Goal: Task Accomplishment & Management: Manage account settings

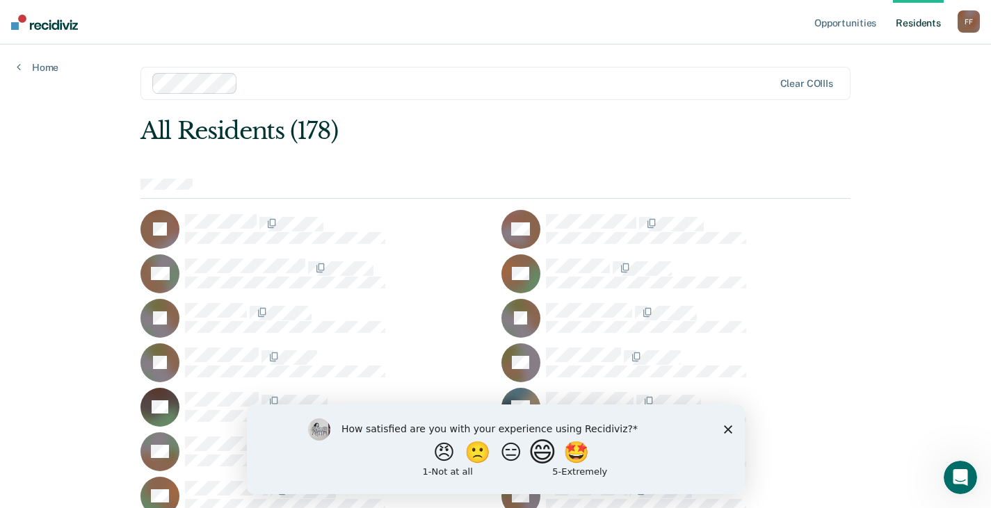
click at [549, 458] on button "😄" at bounding box center [543, 452] width 33 height 28
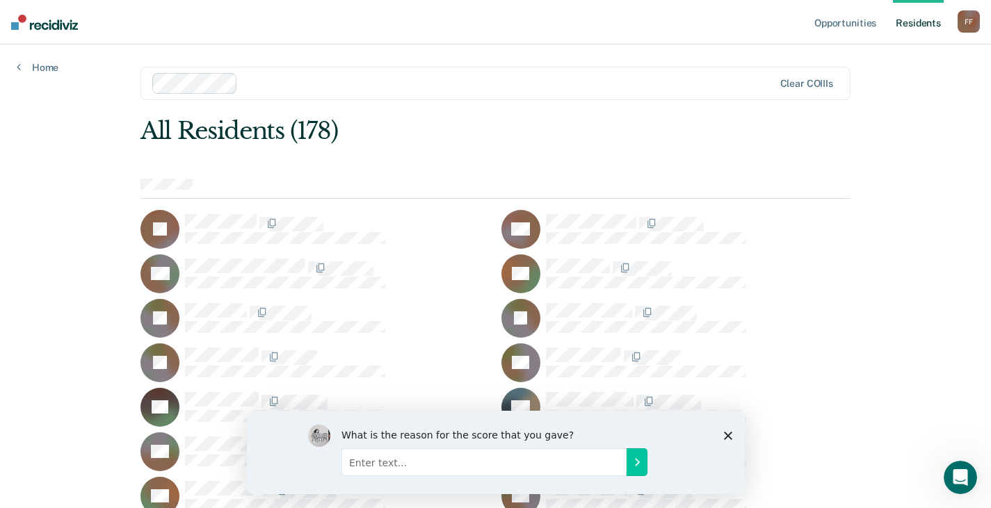
click at [398, 467] on input "Enter text..." at bounding box center [483, 462] width 285 height 28
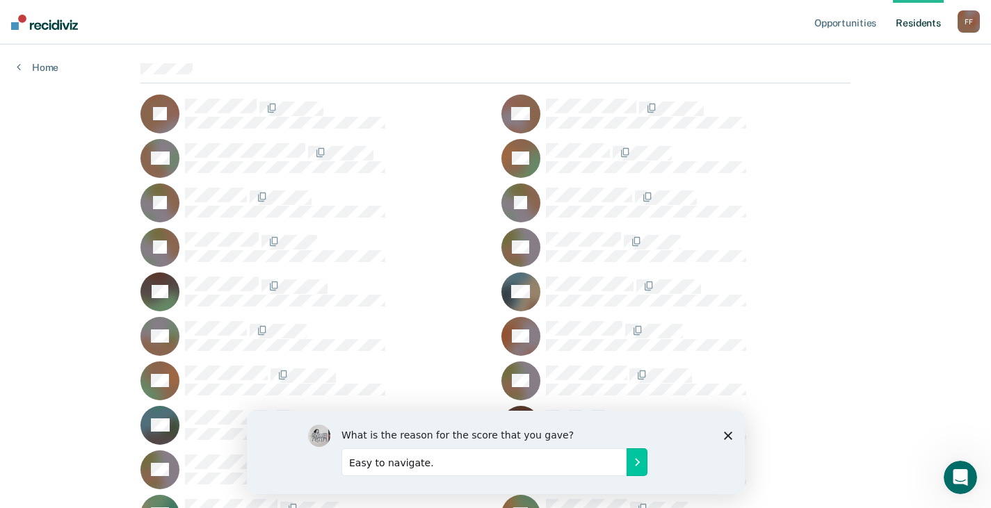
scroll to position [139, 0]
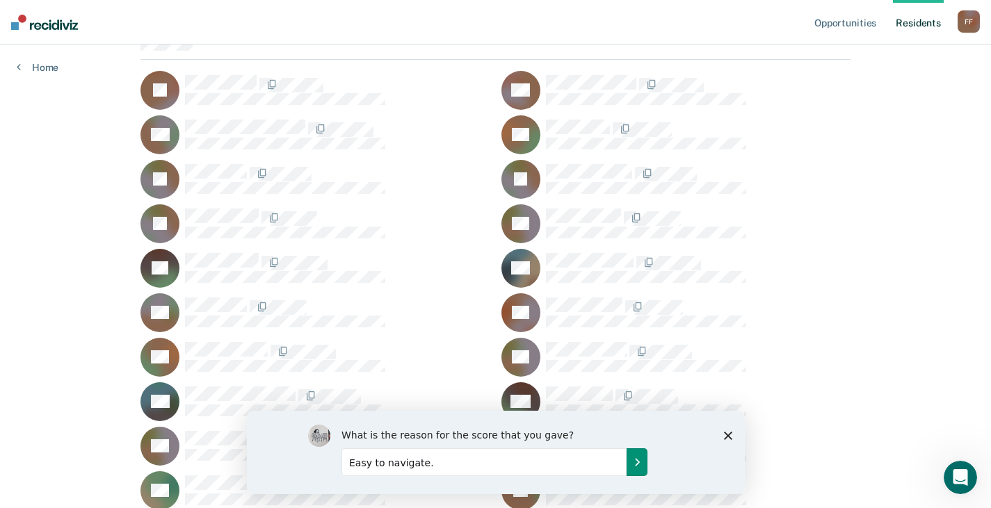
type input "Easy to navigate."
click at [634, 460] on icon "Submit your response" at bounding box center [636, 461] width 11 height 11
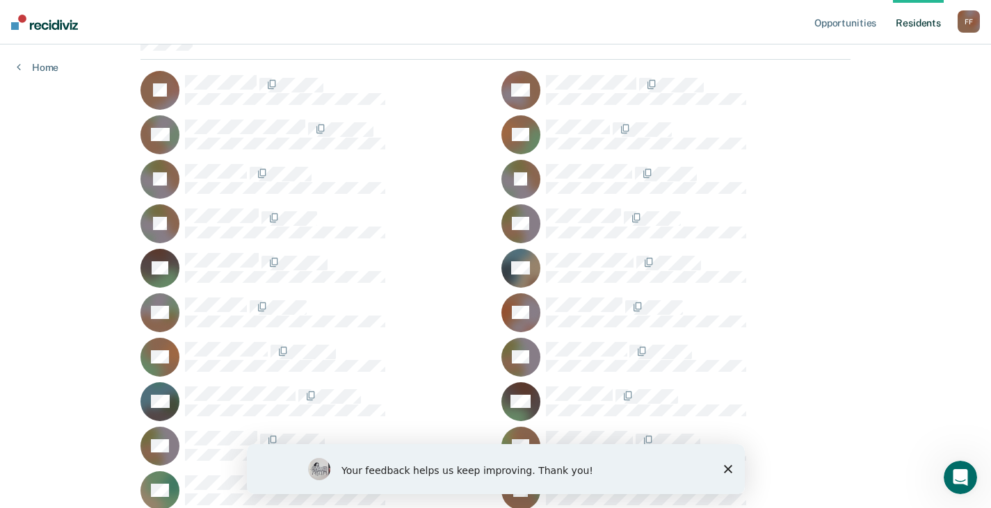
click at [730, 467] on polygon "Close survey" at bounding box center [727, 469] width 8 height 8
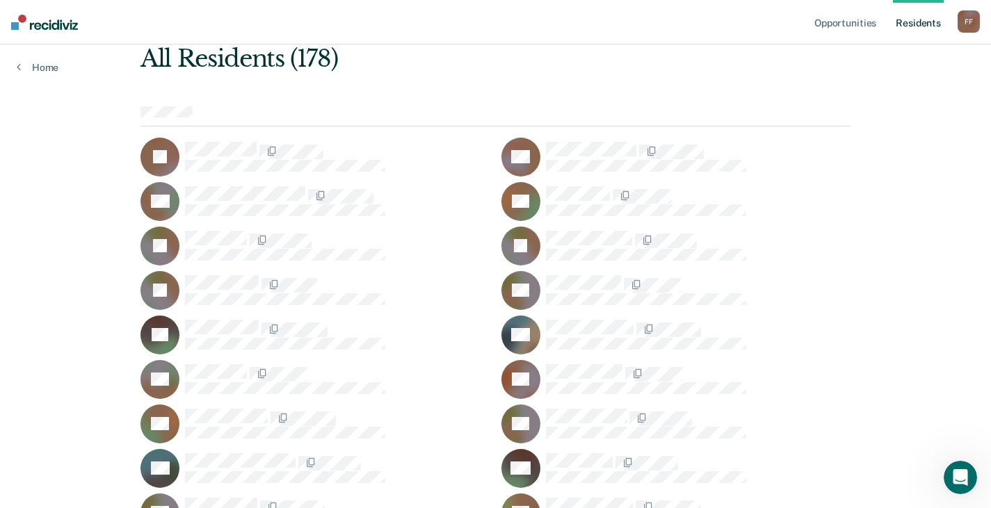
scroll to position [0, 0]
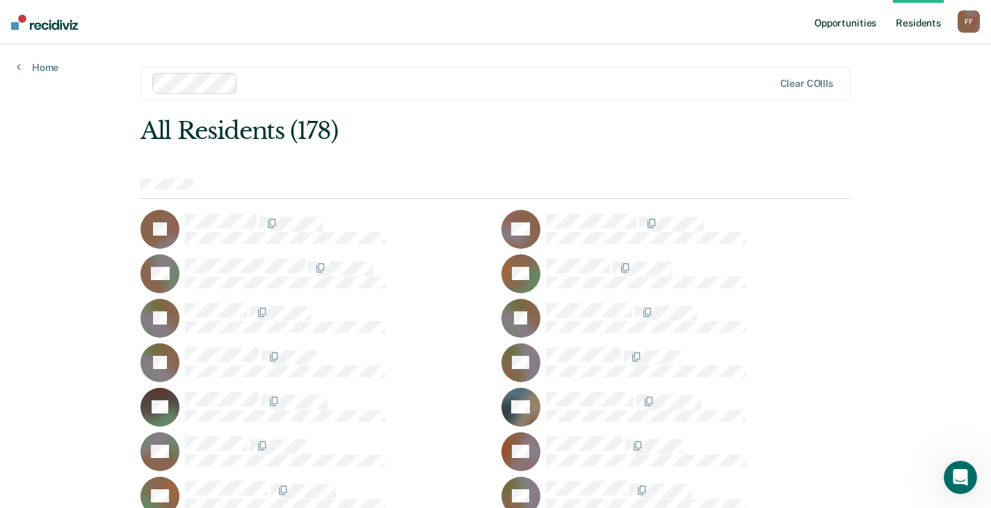
click at [862, 29] on link "Opportunities" at bounding box center [845, 22] width 67 height 45
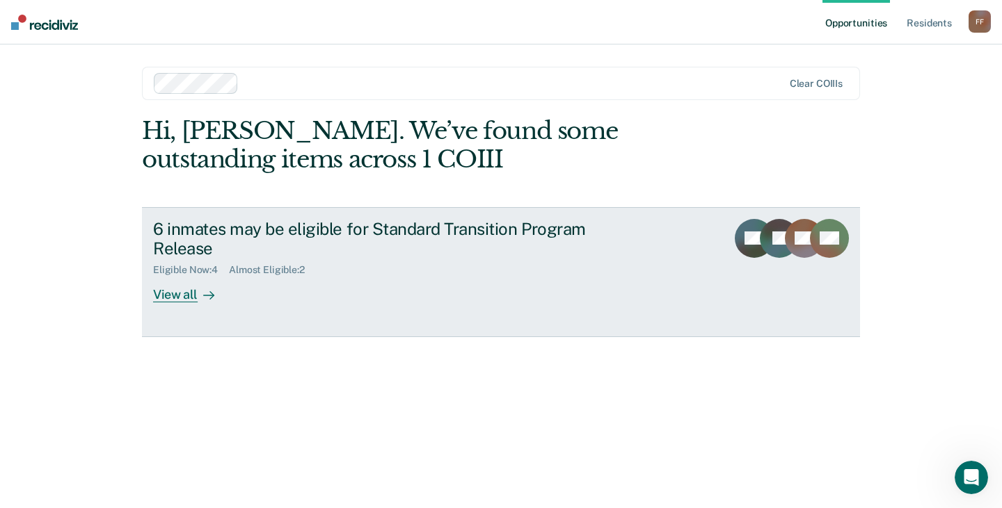
click at [184, 300] on div "View all" at bounding box center [192, 289] width 78 height 27
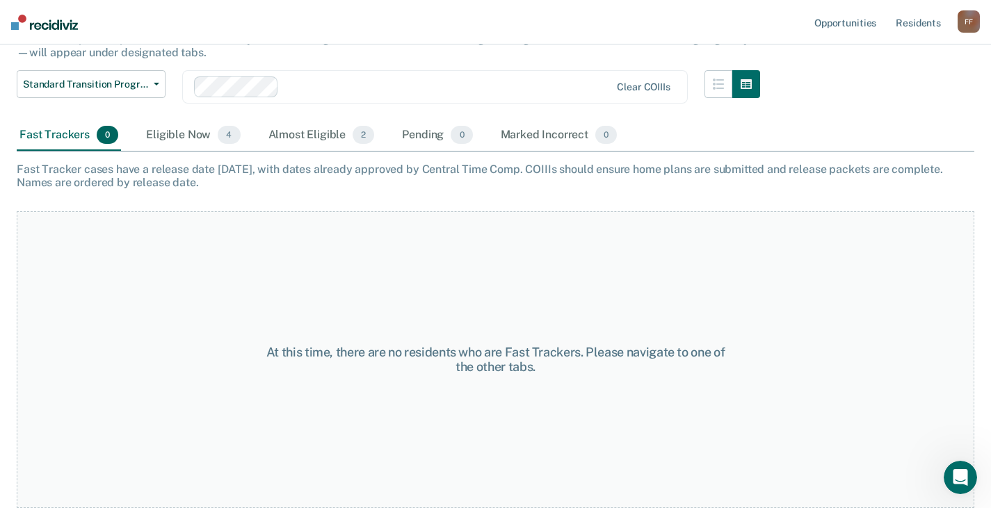
scroll to position [45, 0]
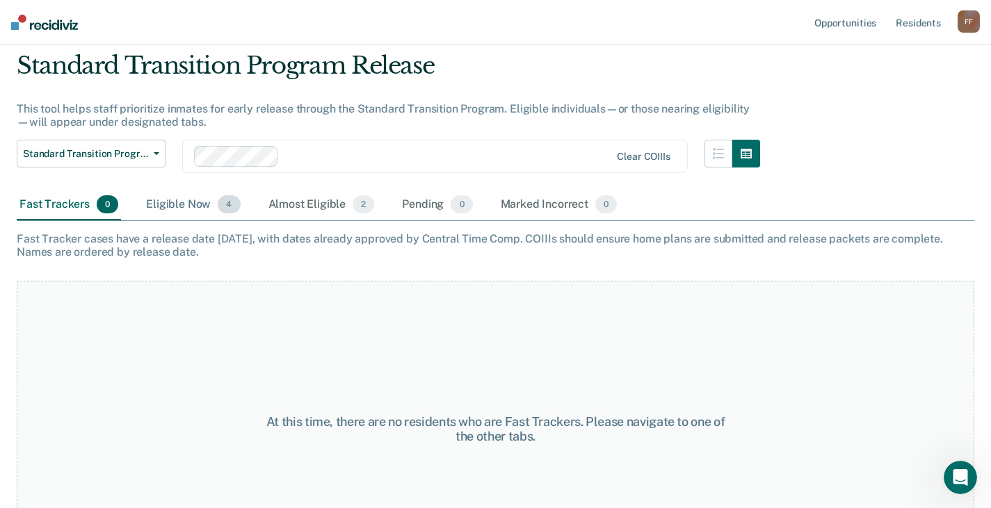
click at [194, 207] on div "Eligible Now 4" at bounding box center [192, 205] width 99 height 31
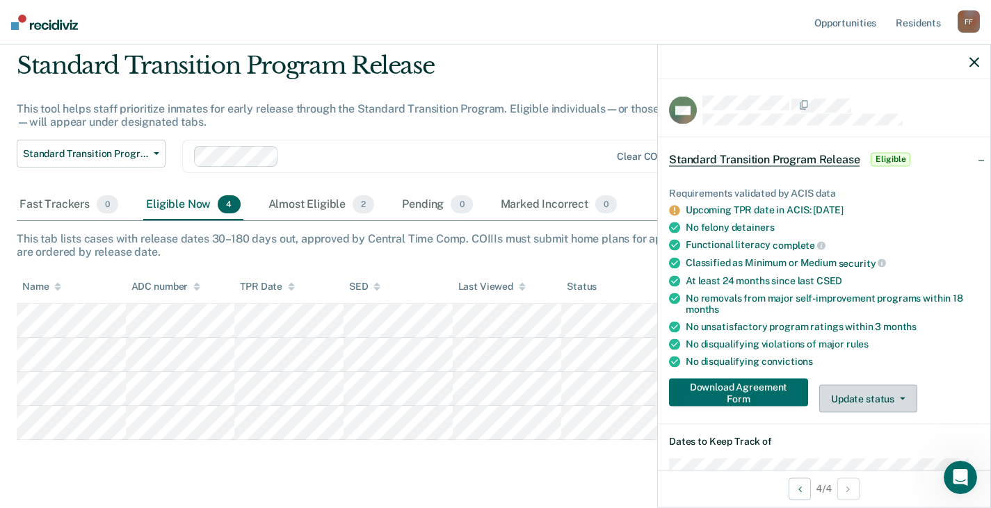
click at [904, 398] on icon "button" at bounding box center [903, 399] width 6 height 3
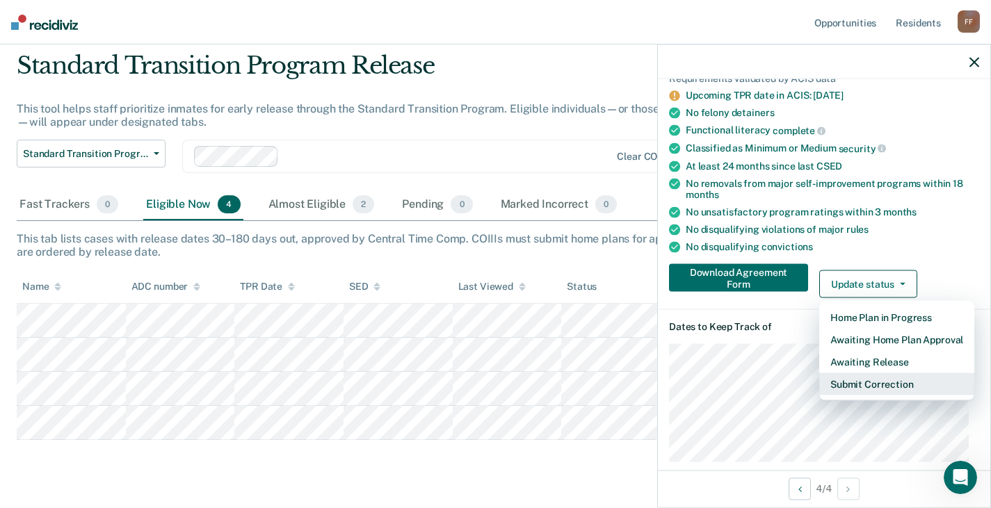
scroll to position [139, 0]
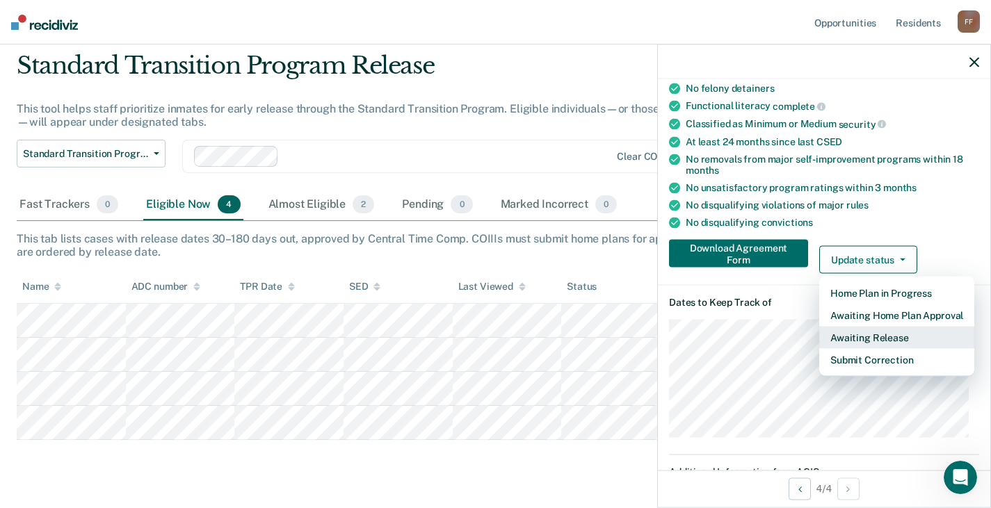
click at [863, 339] on button "Awaiting Release" at bounding box center [896, 338] width 155 height 22
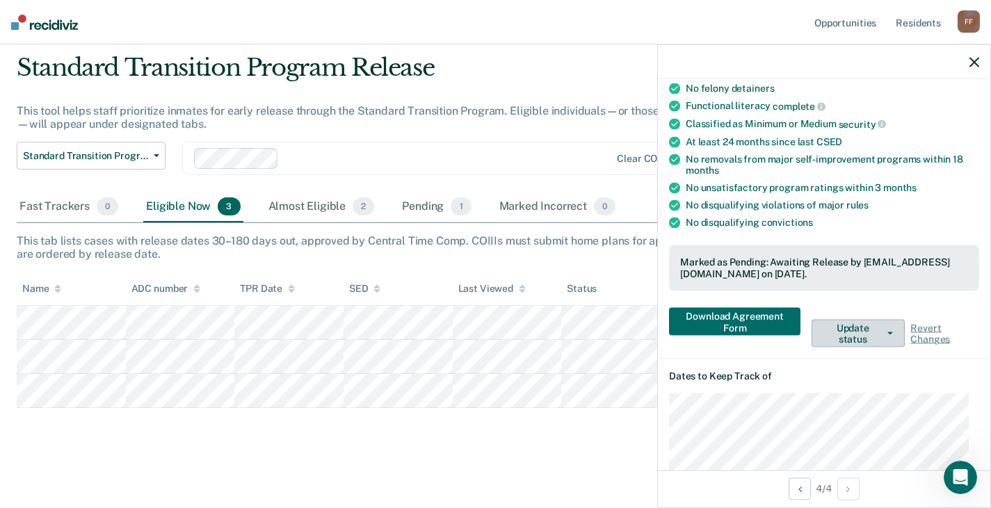
scroll to position [42, 0]
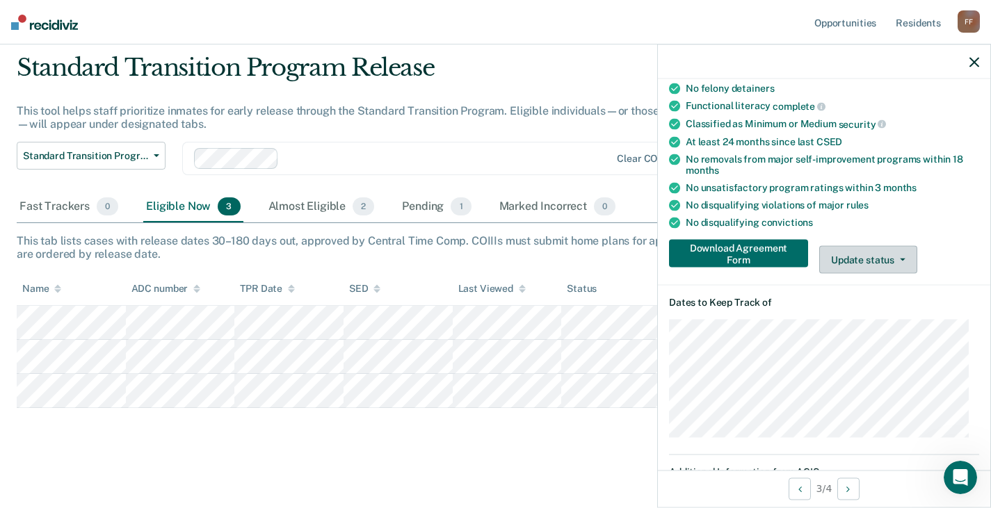
click at [903, 261] on button "Update status" at bounding box center [868, 260] width 98 height 28
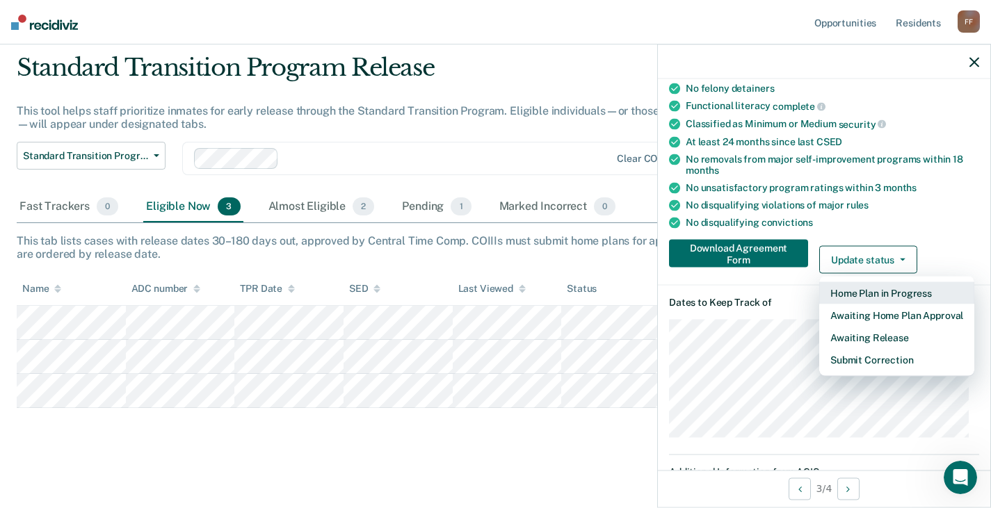
click at [900, 288] on button "Home Plan in Progress" at bounding box center [896, 293] width 155 height 22
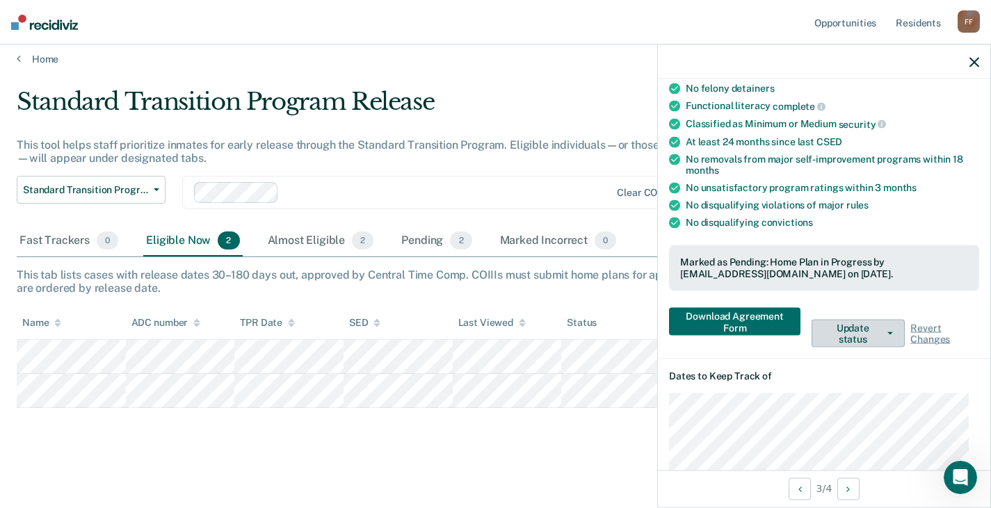
scroll to position [8, 0]
click at [323, 240] on div "Almost Eligible 2" at bounding box center [321, 241] width 112 height 31
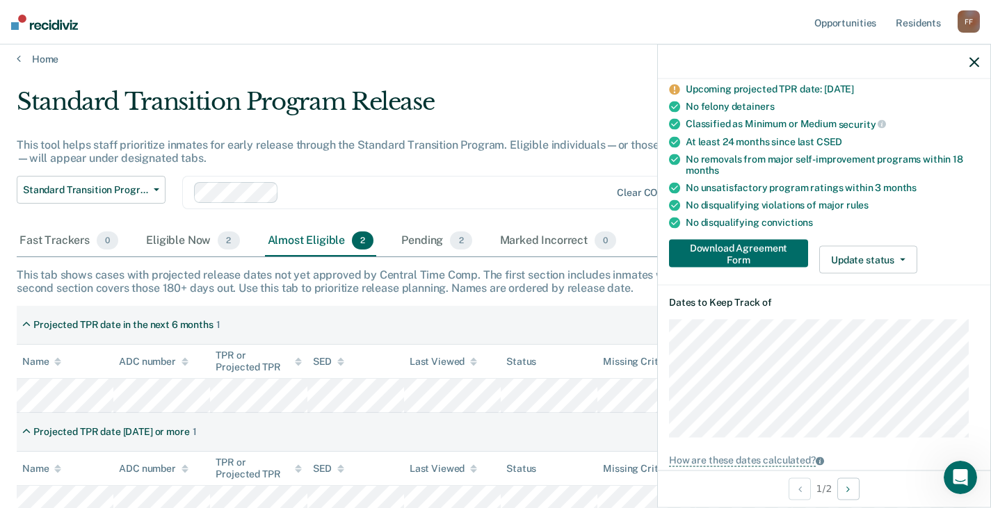
scroll to position [157, 0]
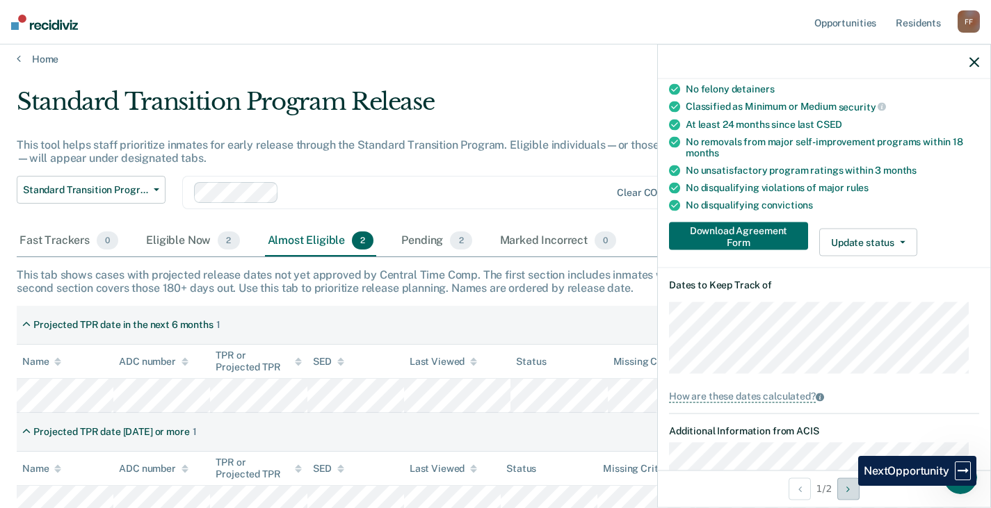
click at [848, 486] on button "Next Opportunity" at bounding box center [848, 489] width 22 height 22
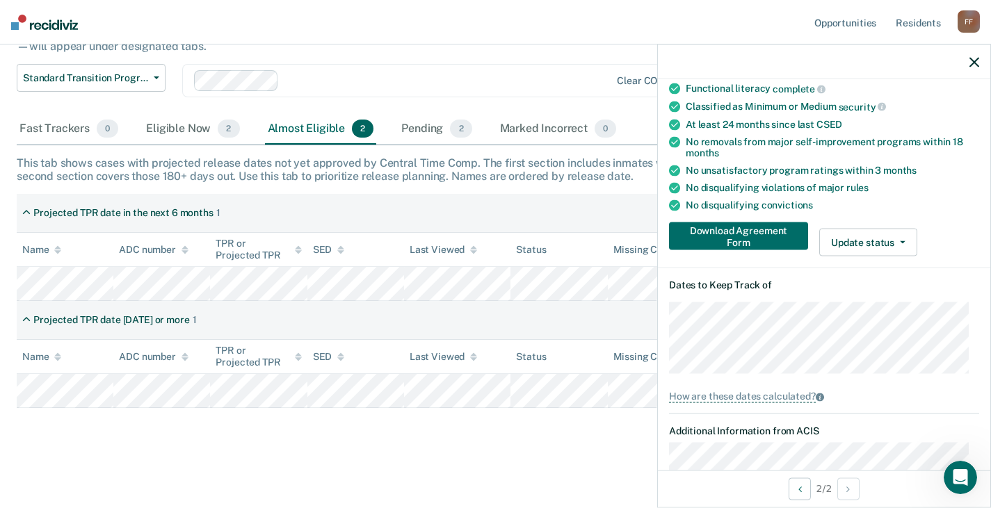
scroll to position [135, 0]
click at [972, 65] on icon "button" at bounding box center [975, 62] width 10 height 10
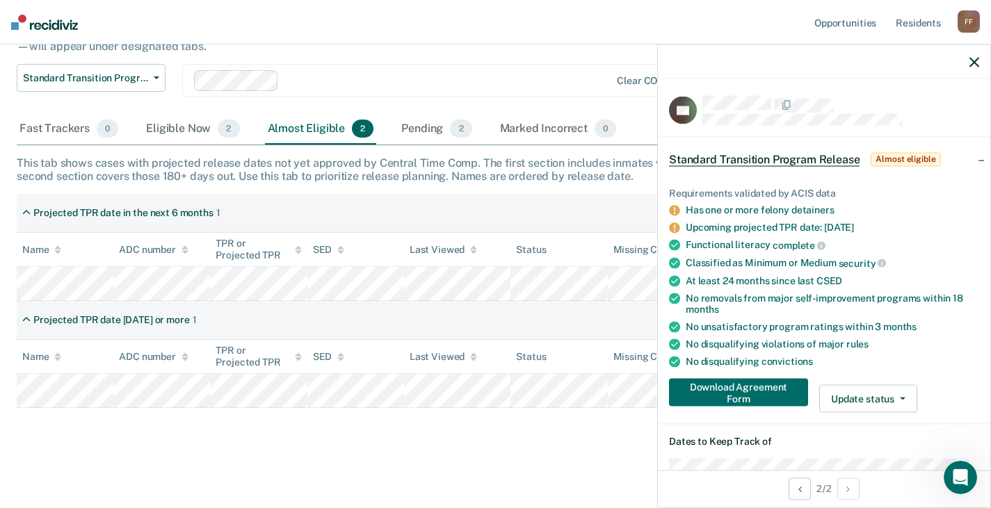
click at [970, 63] on icon "button" at bounding box center [975, 62] width 10 height 10
